Goal: Check status: Check status

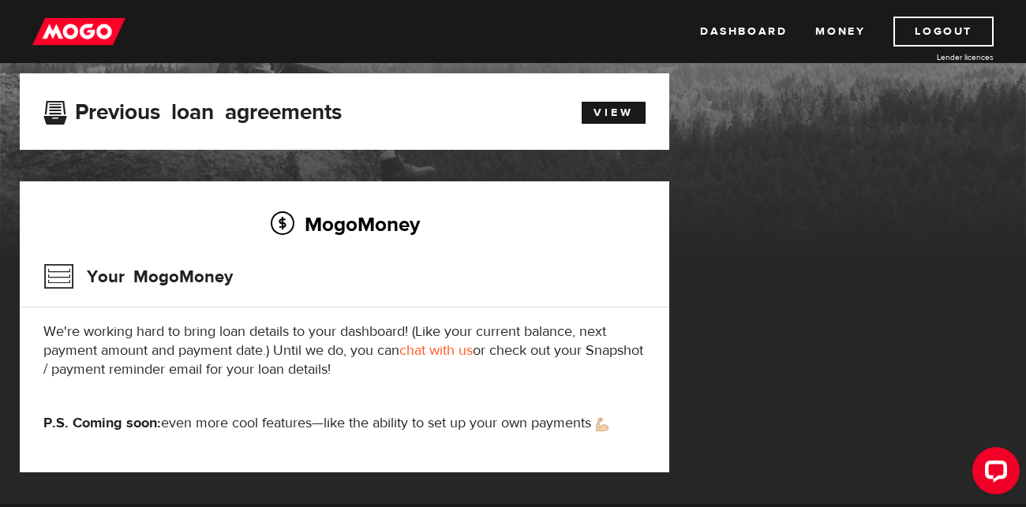
scroll to position [89, 0]
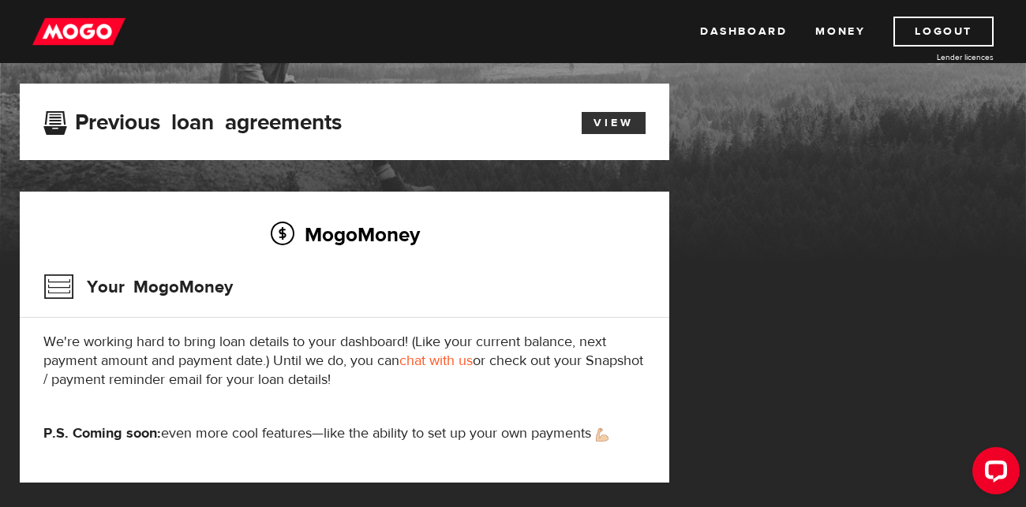
click at [623, 114] on link "View" at bounding box center [614, 123] width 64 height 22
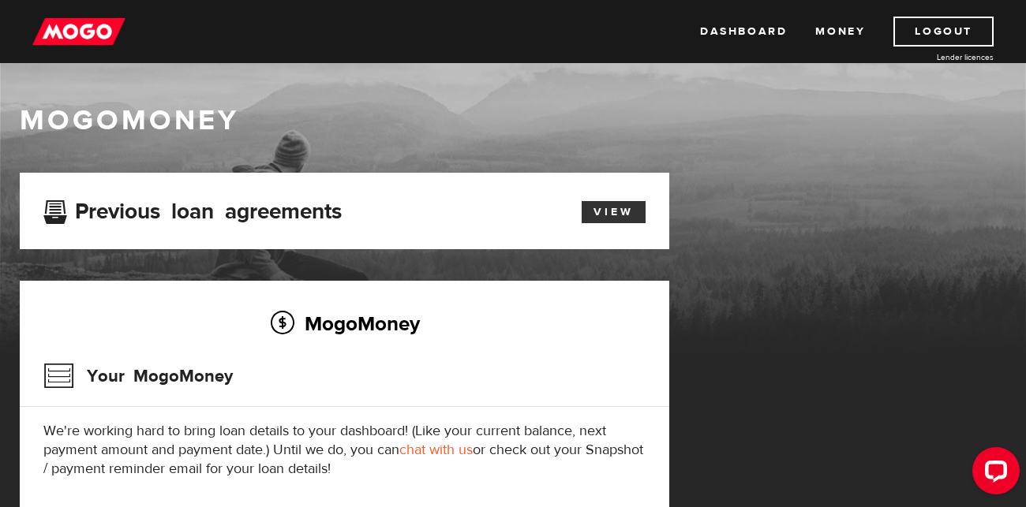
click at [617, 213] on link "View" at bounding box center [614, 212] width 64 height 22
drag, startPoint x: 616, startPoint y: 212, endPoint x: 245, endPoint y: 144, distance: 377.9
click at [616, 212] on link "View" at bounding box center [614, 212] width 64 height 22
